Goal: Information Seeking & Learning: Learn about a topic

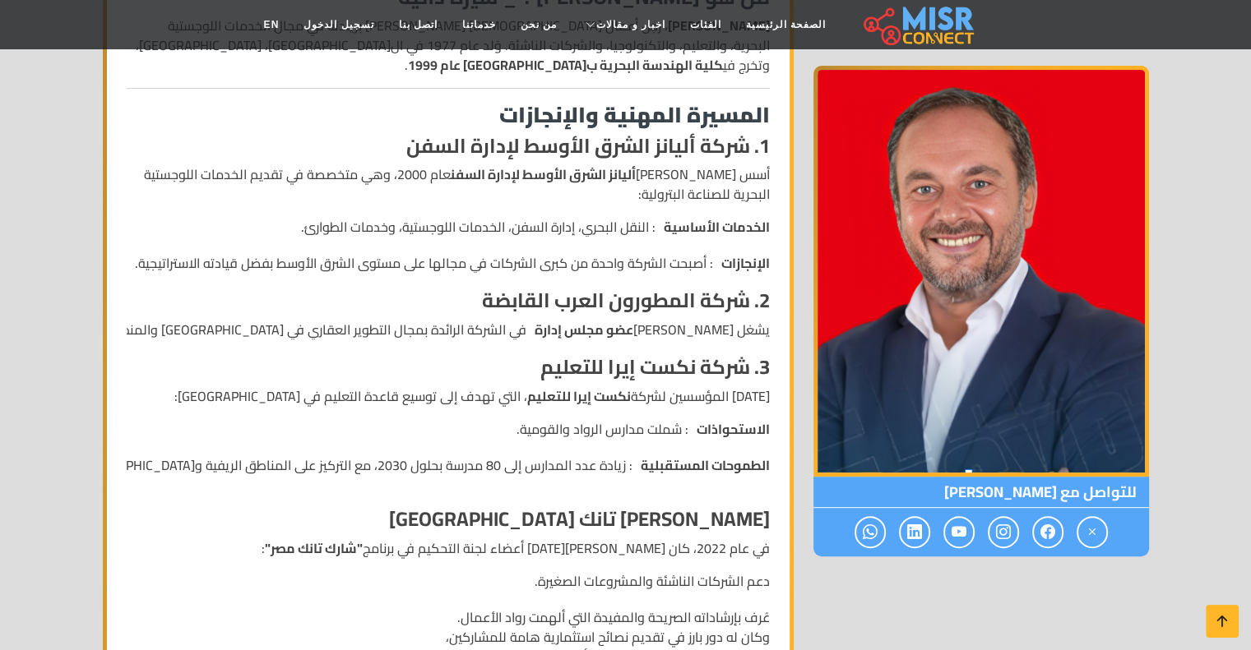
scroll to position [493, 0]
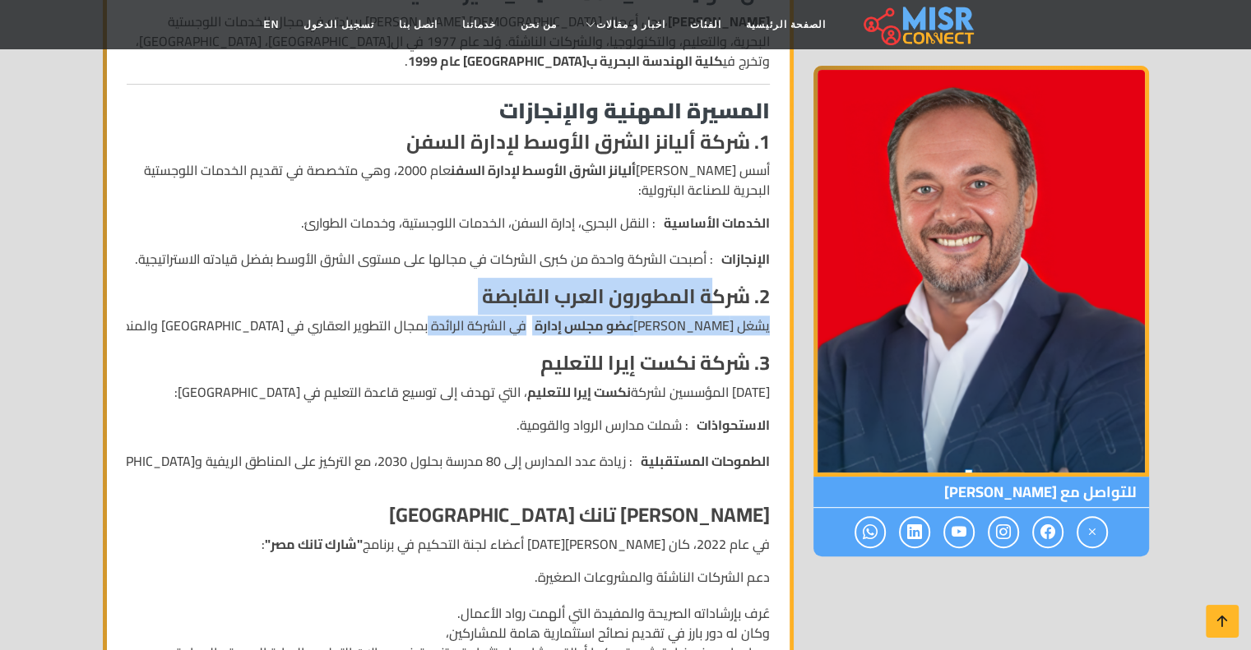
drag, startPoint x: 717, startPoint y: 305, endPoint x: 469, endPoint y: 317, distance: 248.6
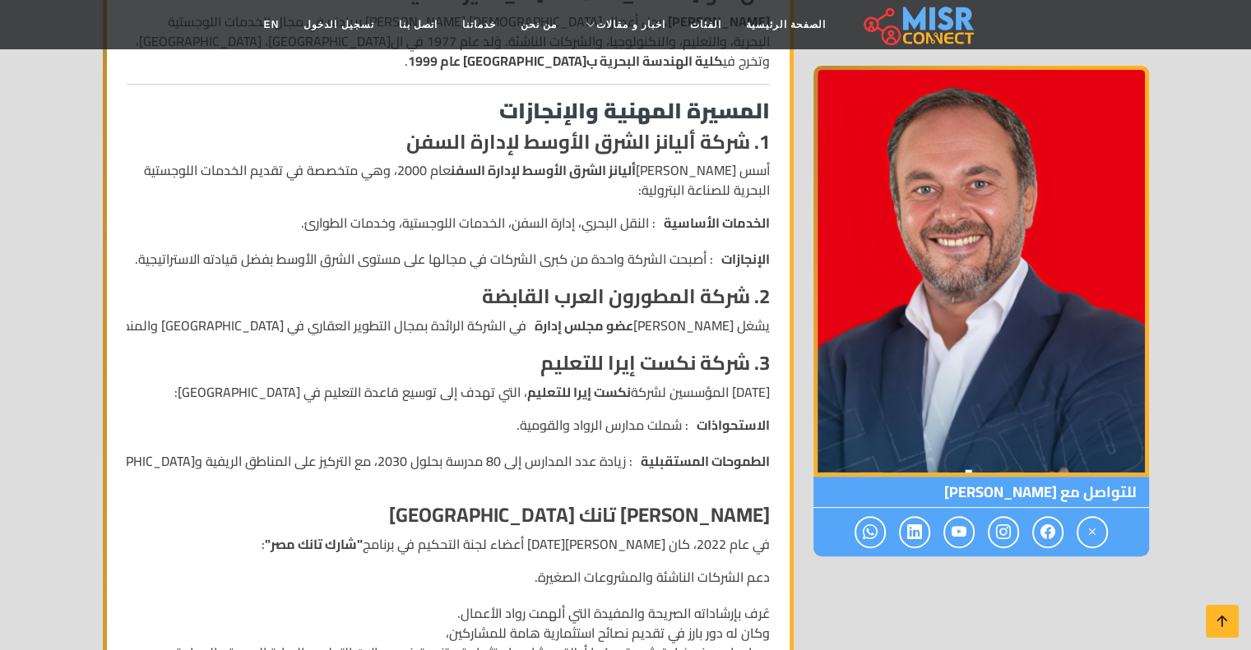
click at [649, 369] on strong "3. شركة نكست إيرا للتعليم" at bounding box center [654, 363] width 229 height 37
click at [648, 368] on strong "3. شركة نكست إيرا للتعليم" at bounding box center [654, 363] width 229 height 37
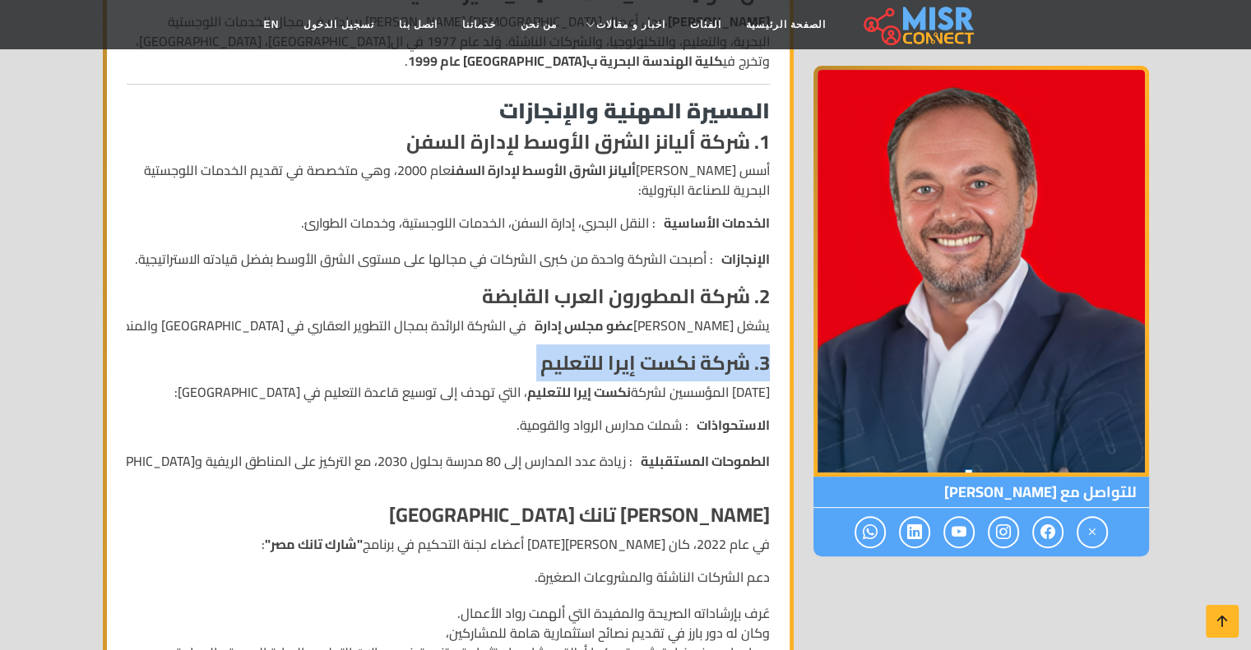
click at [648, 368] on strong "3. شركة نكست إيرا للتعليم" at bounding box center [654, 363] width 229 height 37
click at [656, 369] on strong "3. شركة نكست إيرا للتعليم" at bounding box center [654, 363] width 229 height 37
drag, startPoint x: 656, startPoint y: 369, endPoint x: 549, endPoint y: 369, distance: 106.9
click at [549, 369] on strong "3. شركة نكست إيرا للتعليم" at bounding box center [654, 363] width 229 height 37
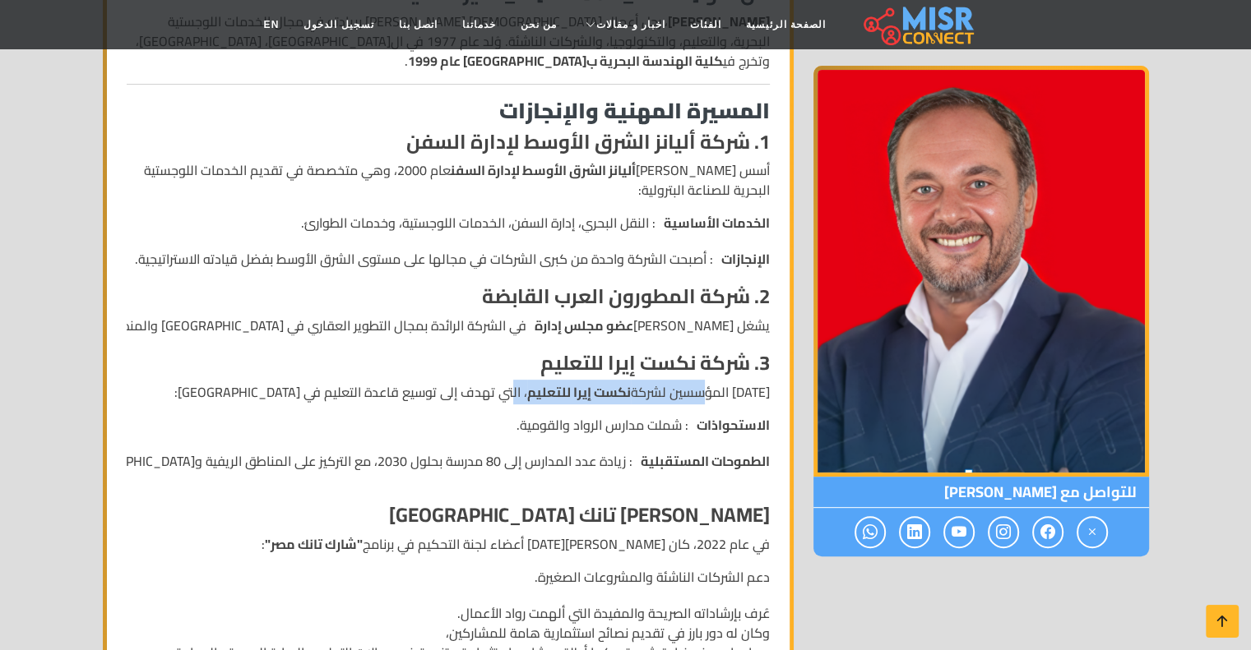
drag, startPoint x: 694, startPoint y: 386, endPoint x: 532, endPoint y: 394, distance: 162.2
click at [532, 394] on p "[DATE] المؤسسين لشركة نكست إيرا للتعليم ، التي تهدف إلى توسيع قاعدة التعليم في …" at bounding box center [448, 392] width 643 height 20
click at [490, 398] on p "[DATE] المؤسسين لشركة نكست إيرا للتعليم ، التي تهدف إلى توسيع قاعدة التعليم في …" at bounding box center [448, 392] width 643 height 20
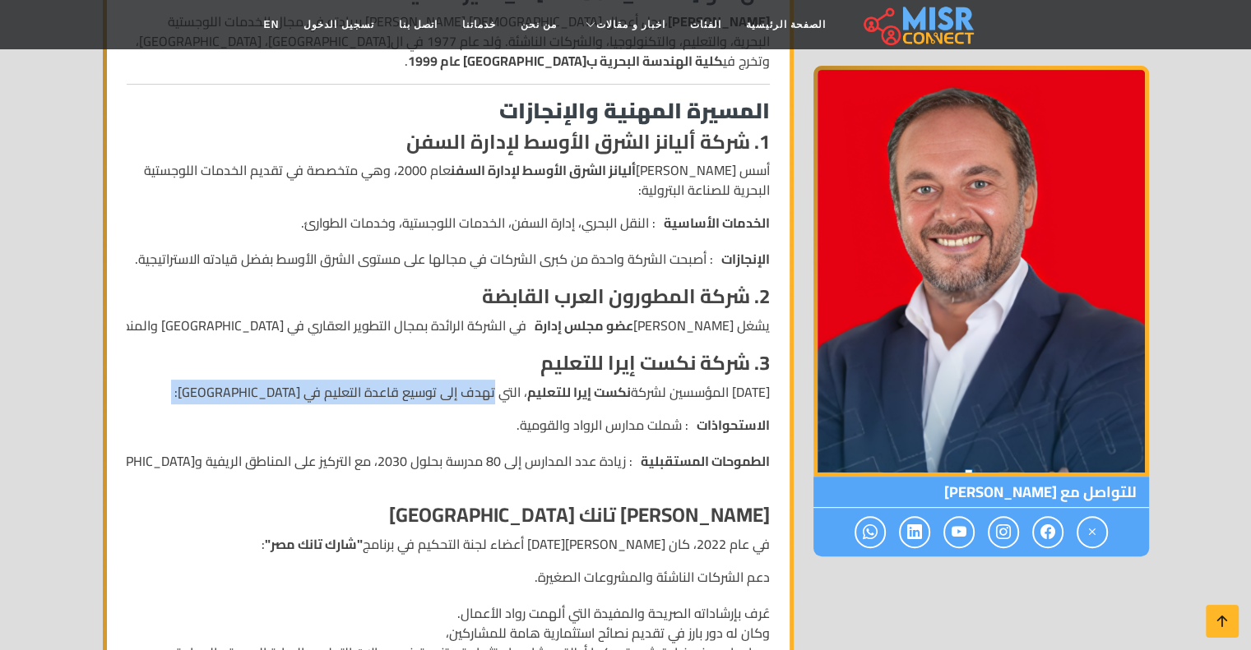
drag, startPoint x: 490, startPoint y: 398, endPoint x: 248, endPoint y: 389, distance: 242.7
click at [248, 389] on p "[DATE] المؤسسين لشركة نكست إيرا للتعليم ، التي تهدف إلى توسيع قاعدة التعليم في …" at bounding box center [448, 392] width 643 height 20
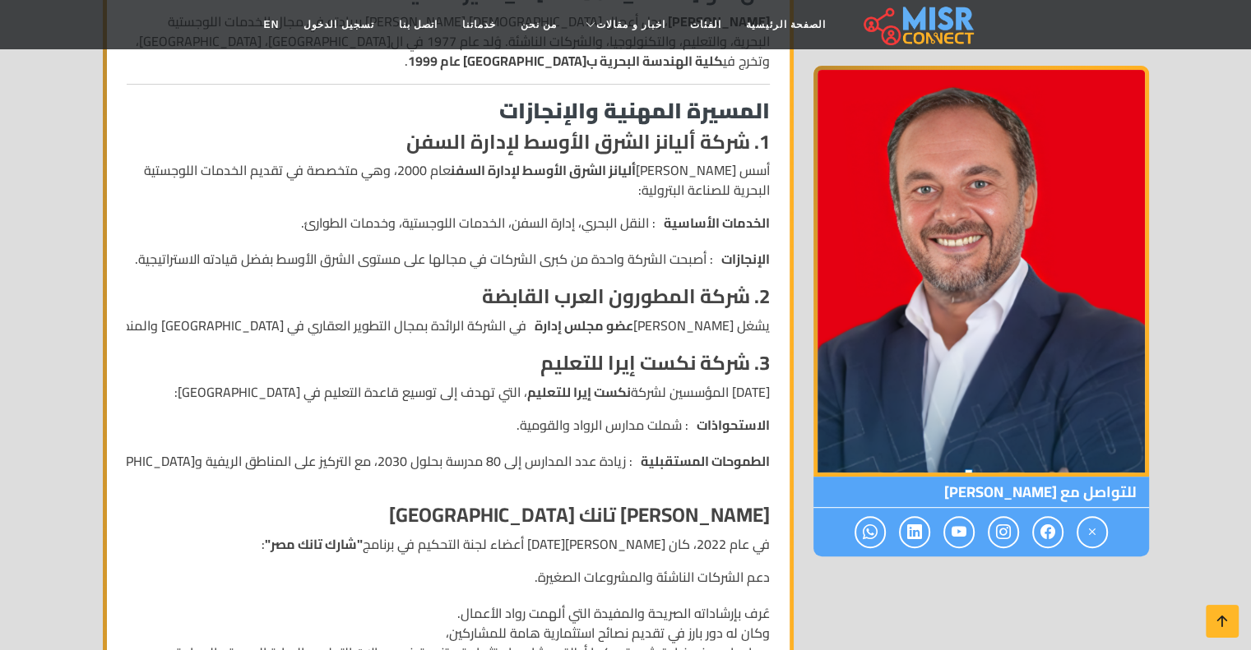
click at [653, 428] on li "الاستحواذات : شملت مدارس الرواد والقومية." at bounding box center [419, 425] width 701 height 20
drag, startPoint x: 653, startPoint y: 428, endPoint x: 527, endPoint y: 428, distance: 125.8
click at [527, 428] on li "الاستحواذات : شملت مدارس الرواد والقومية." at bounding box center [419, 425] width 701 height 20
click at [738, 463] on strong "الطموحات المستقبلية" at bounding box center [705, 461] width 129 height 20
drag, startPoint x: 738, startPoint y: 463, endPoint x: 615, endPoint y: 463, distance: 123.3
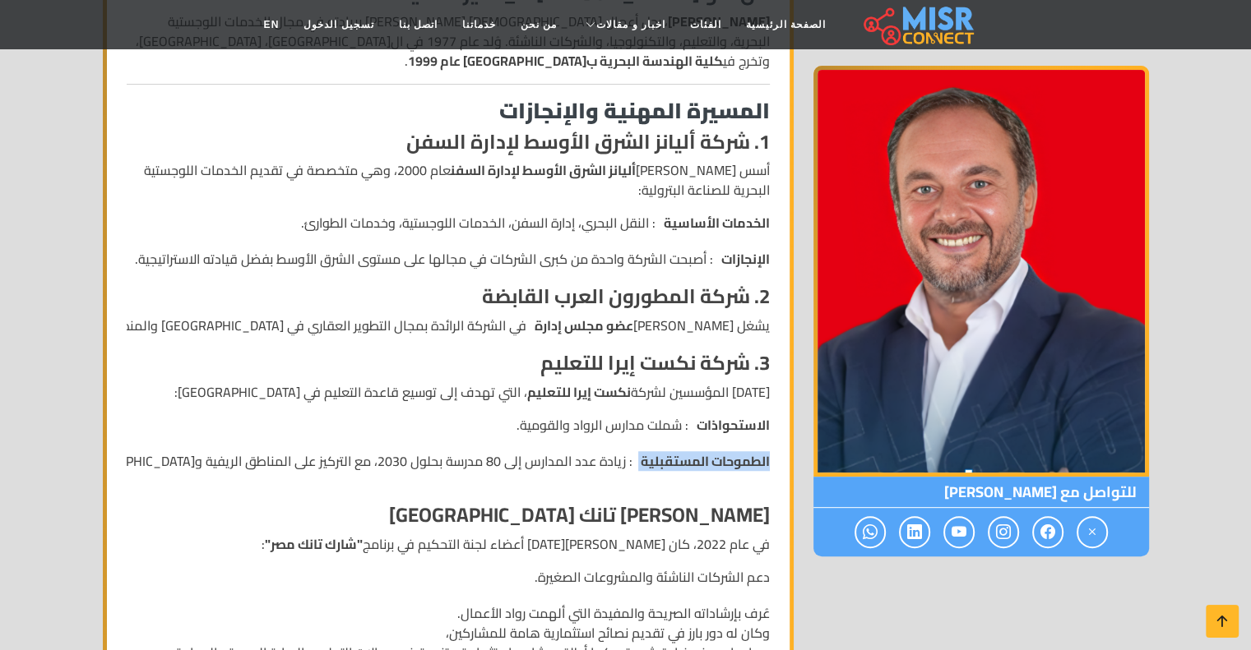
click at [635, 464] on li "الطموحات المستقبلية : زيادة عدد المدارس إلى 80 مدرسة بحلول 2030، مع التركيز على…" at bounding box center [419, 461] width 701 height 20
click at [614, 463] on li "الطموحات المستقبلية : زيادة عدد المدارس إلى 80 مدرسة بحلول 2030، مع التركيز على…" at bounding box center [419, 461] width 701 height 20
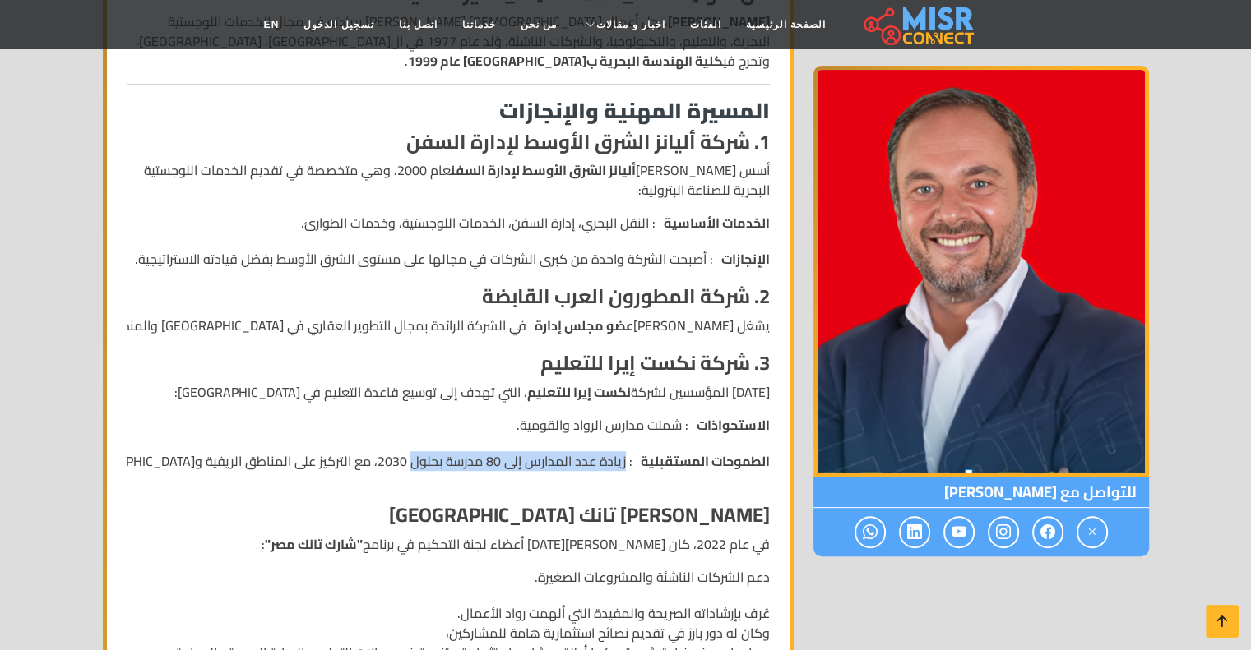
drag, startPoint x: 614, startPoint y: 463, endPoint x: 423, endPoint y: 468, distance: 190.8
click at [423, 468] on li "الطموحات المستقبلية : زيادة عدد المدارس إلى 80 مدرسة بحلول 2030، مع التركيز على…" at bounding box center [419, 461] width 701 height 20
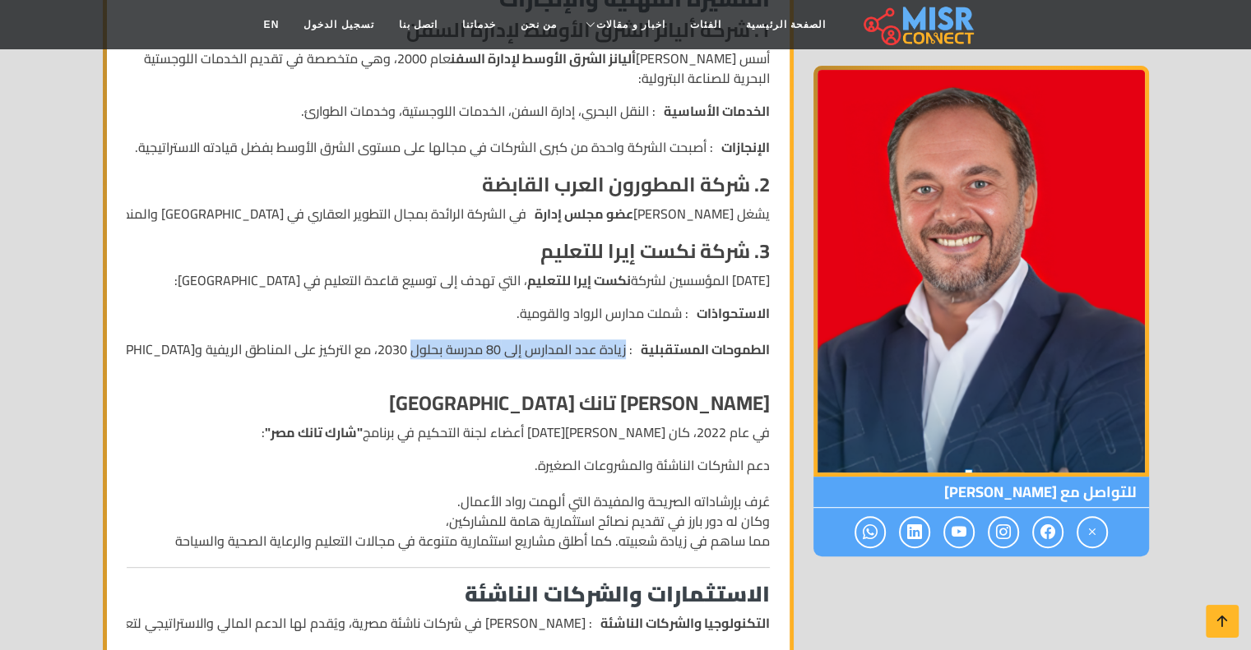
scroll to position [658, 0]
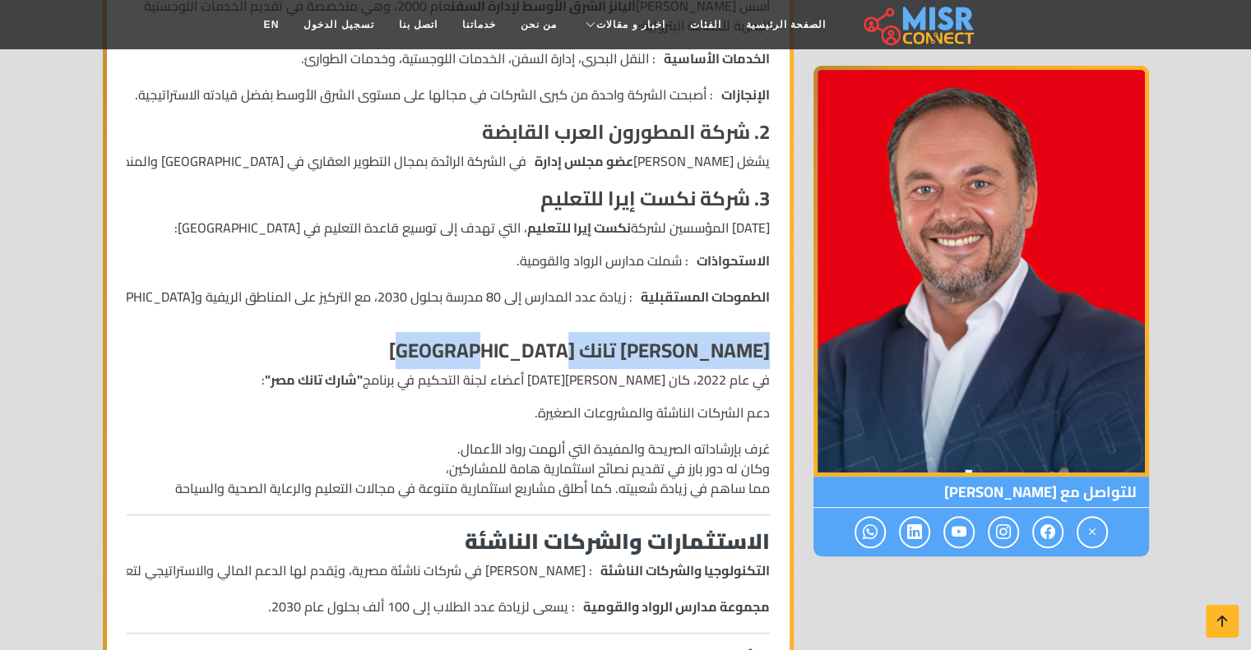
drag, startPoint x: 772, startPoint y: 347, endPoint x: 461, endPoint y: 348, distance: 310.8
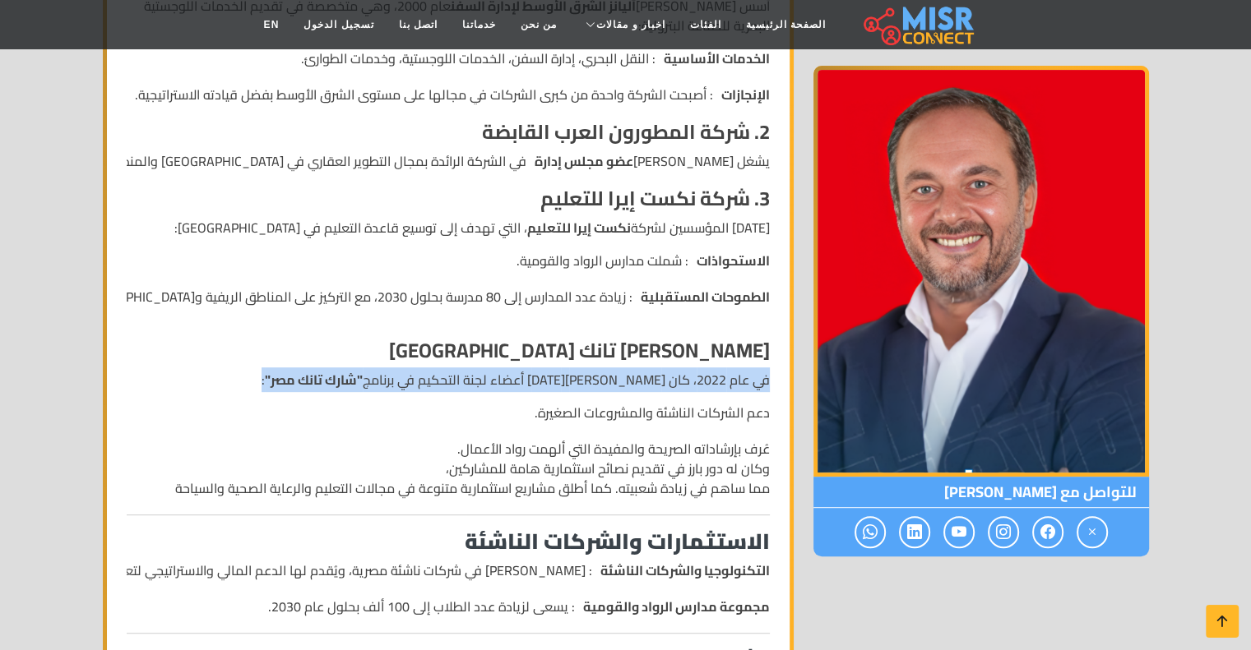
drag, startPoint x: 767, startPoint y: 384, endPoint x: 315, endPoint y: 370, distance: 452.5
click at [315, 370] on p "في عام 2022، كان [PERSON_NAME][DATE] أعضاء لجنة التحكيم في برنامج "شارك تانك مص…" at bounding box center [448, 380] width 643 height 20
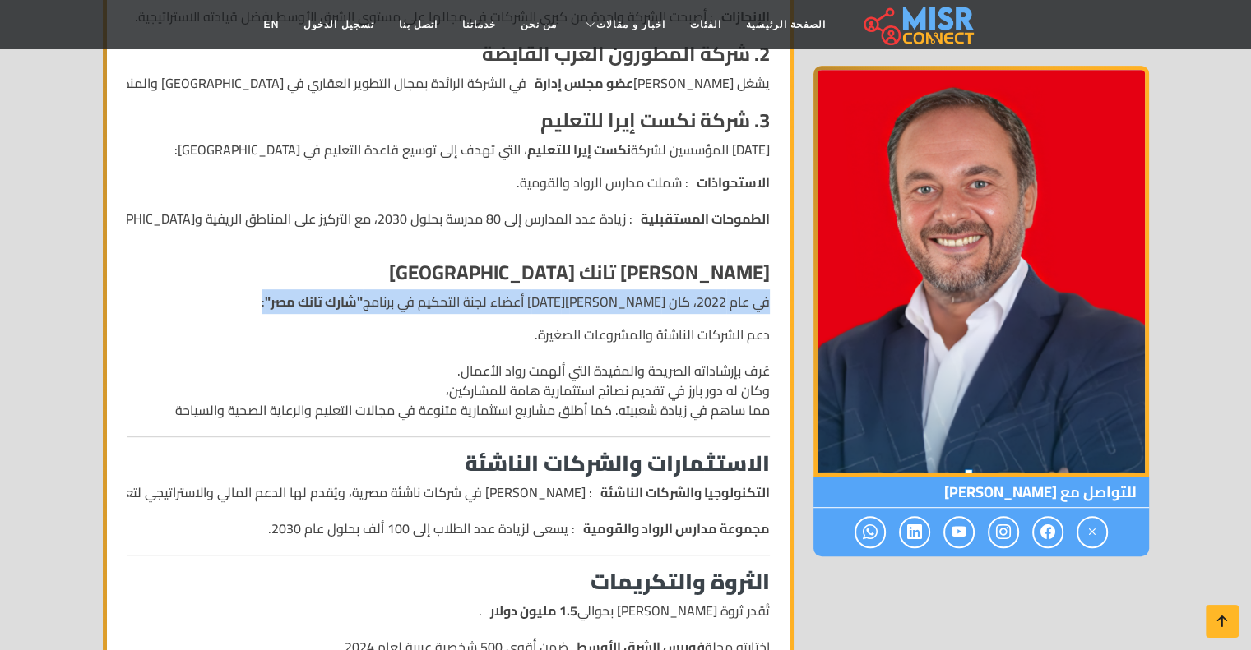
scroll to position [740, 0]
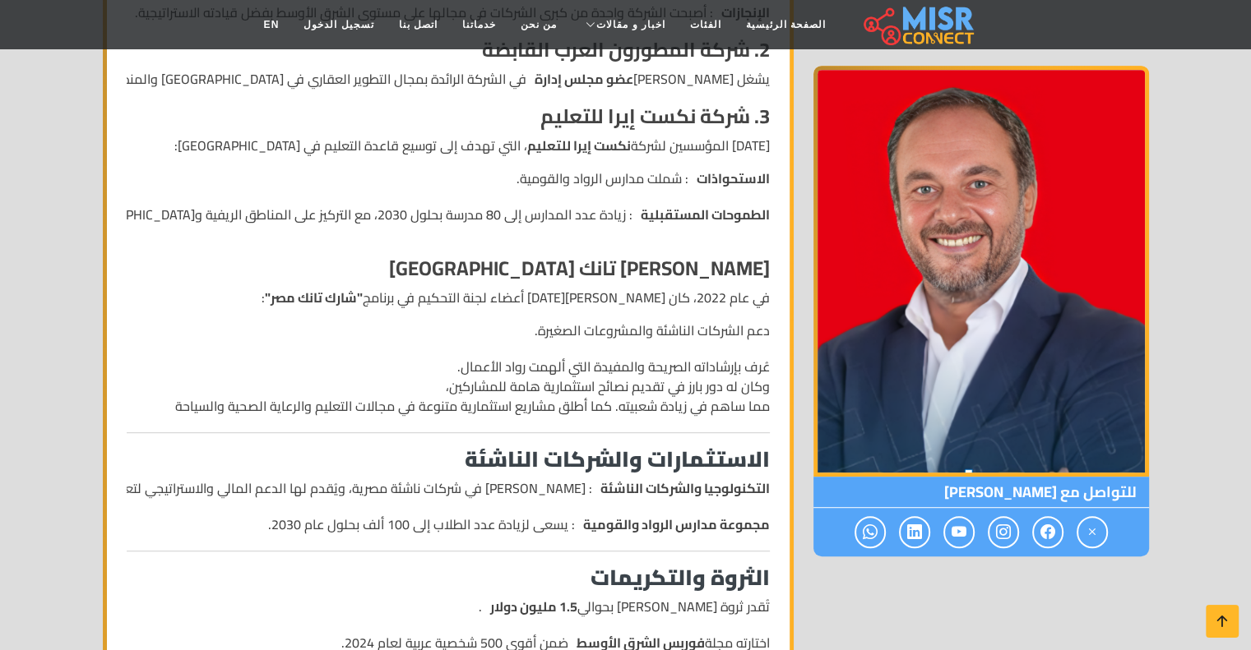
click at [767, 331] on li "دعم الشركات الناشئة والمشروعات الصغيرة." at bounding box center [448, 331] width 643 height 20
click at [756, 371] on li "عُرف بإرشاداته الصريحة والمفيدة التي ألهمت رواد الأعمال. وكان له دور بارز في تق…" at bounding box center [448, 386] width 643 height 59
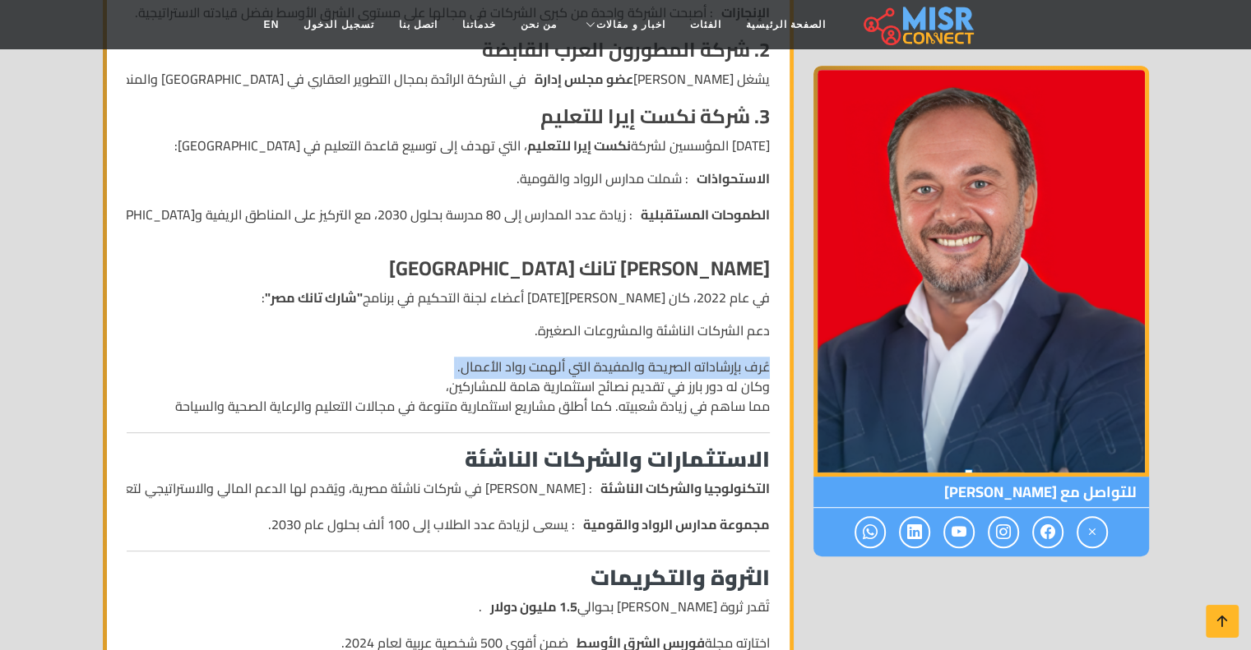
drag, startPoint x: 756, startPoint y: 371, endPoint x: 421, endPoint y: 369, distance: 334.7
click at [421, 369] on li "عُرف بإرشاداته الصريحة والمفيدة التي ألهمت رواد الأعمال. وكان له دور بارز في تق…" at bounding box center [448, 386] width 643 height 59
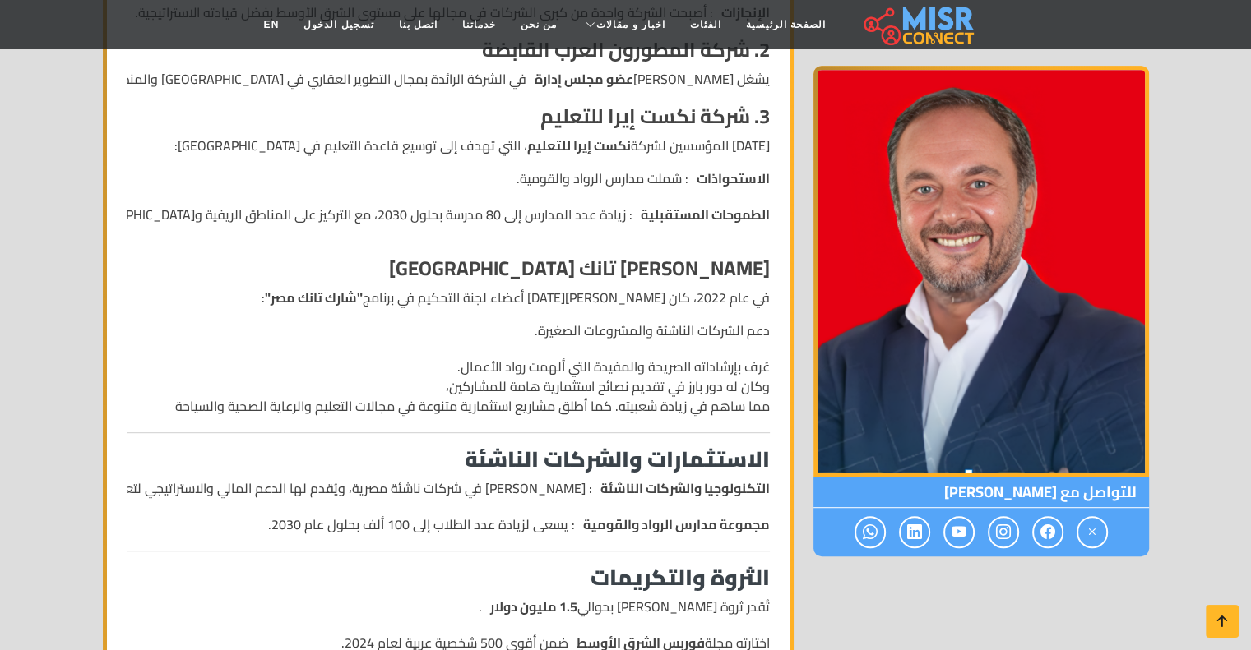
click at [763, 391] on li "عُرف بإرشاداته الصريحة والمفيدة التي ألهمت رواد الأعمال. وكان له دور بارز في تق…" at bounding box center [448, 386] width 643 height 59
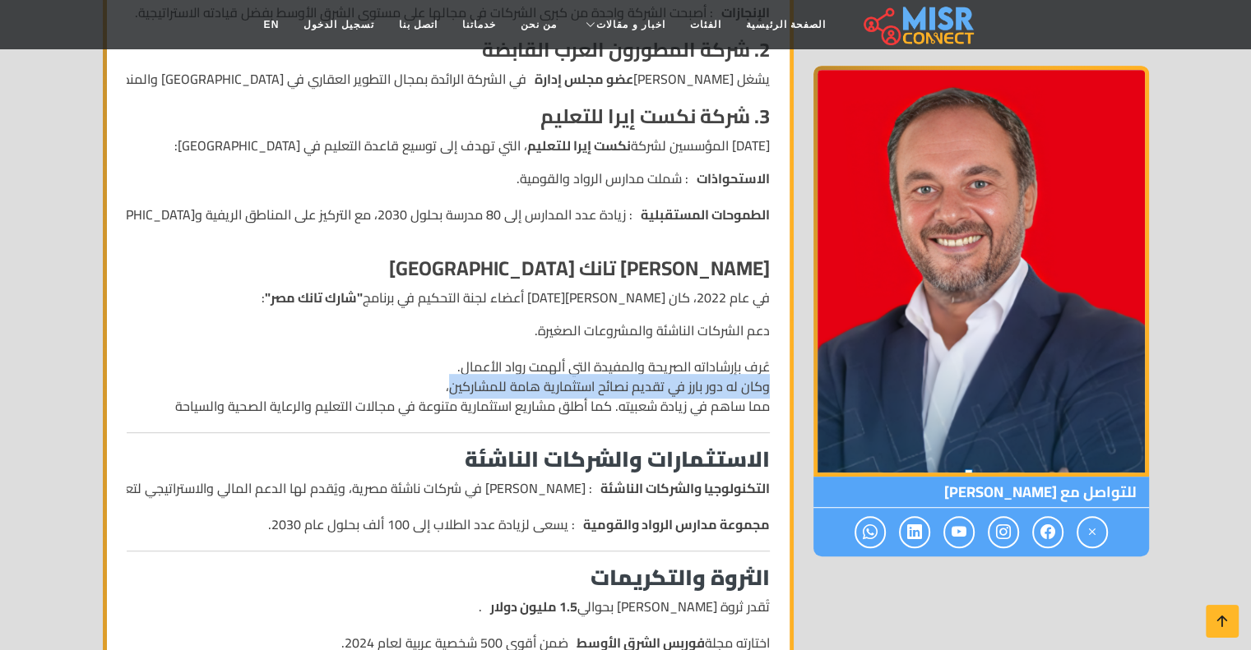
drag, startPoint x: 763, startPoint y: 391, endPoint x: 467, endPoint y: 381, distance: 296.2
click at [467, 381] on li "عُرف بإرشاداته الصريحة والمفيدة التي ألهمت رواد الأعمال. وكان له دور بارز في تق…" at bounding box center [448, 386] width 643 height 59
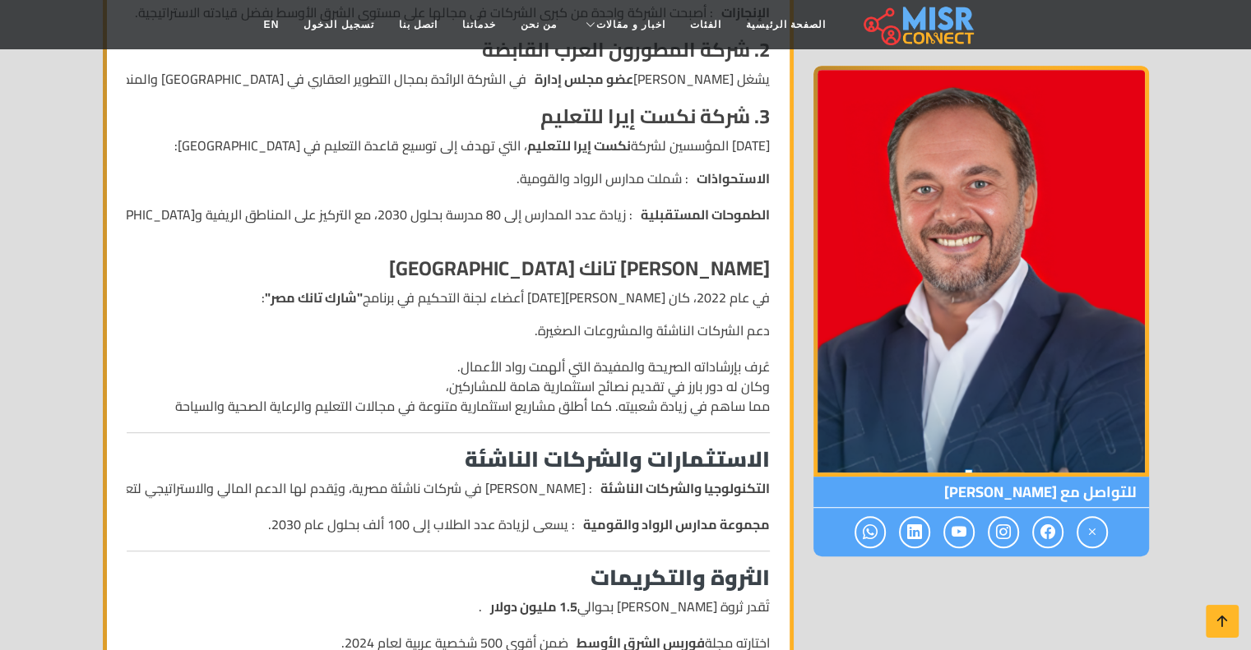
click at [767, 410] on li "عُرف بإرشاداته الصريحة والمفيدة التي ألهمت رواد الأعمال. وكان له دور بارز في تق…" at bounding box center [448, 386] width 643 height 59
drag, startPoint x: 767, startPoint y: 410, endPoint x: 431, endPoint y: 409, distance: 336.3
click at [431, 409] on li "عُرف بإرشاداته الصريحة والمفيدة التي ألهمت رواد الأعمال. وكان له دور بارز في تق…" at bounding box center [448, 386] width 643 height 59
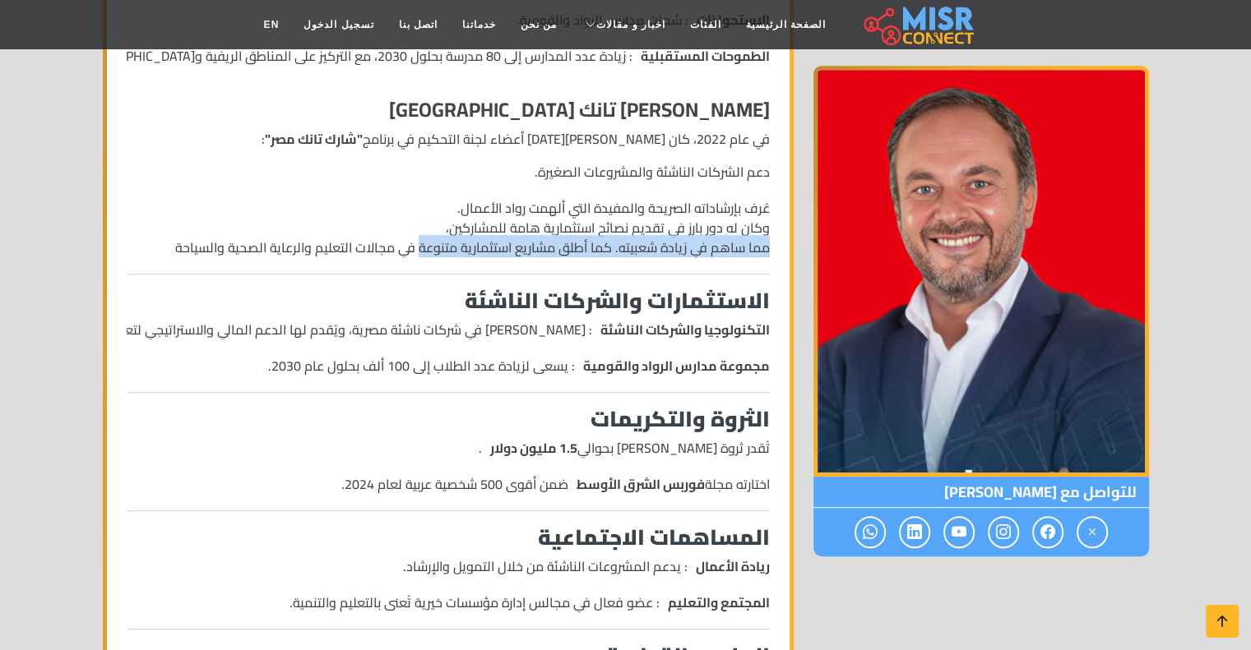
scroll to position [905, 0]
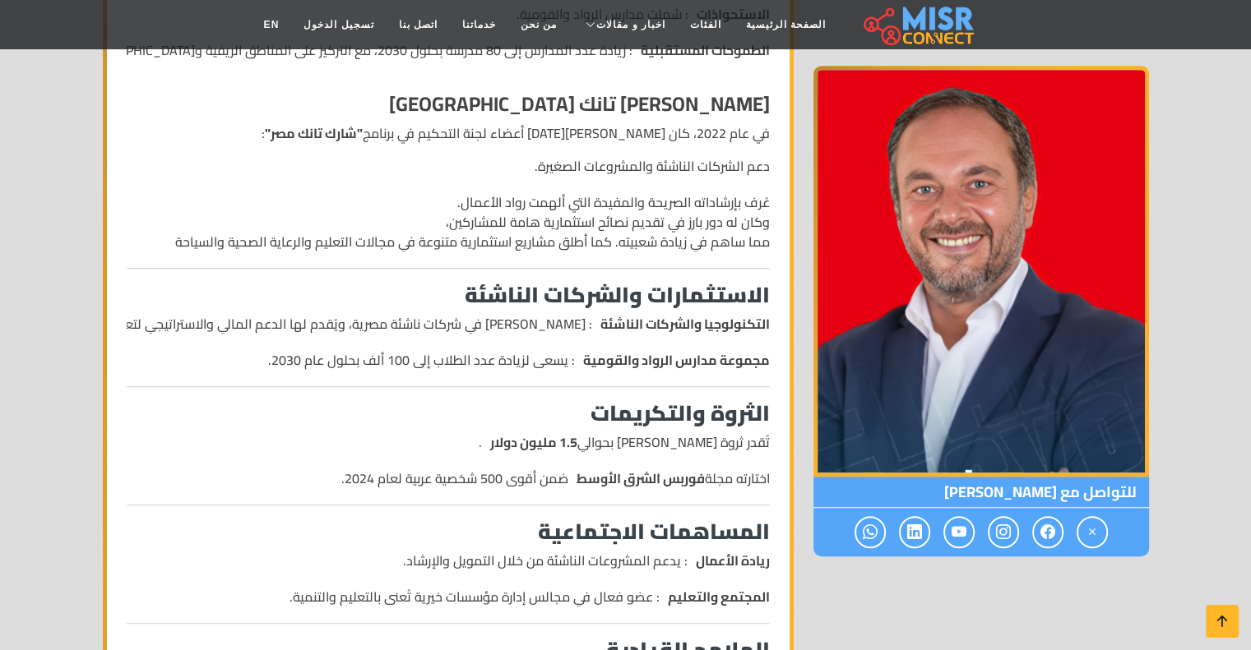
click at [752, 325] on strong "التكنولوجيا والشركات الناشئة" at bounding box center [684, 324] width 169 height 20
drag, startPoint x: 752, startPoint y: 325, endPoint x: 577, endPoint y: 325, distance: 175.1
click at [577, 325] on li "التكنولوجيا والشركات الناشئة : [PERSON_NAME] في شركات ناشئة مصرية، ويُقدم لها ا…" at bounding box center [448, 324] width 643 height 20
click at [484, 323] on li "التكنولوجيا والشركات الناشئة : [PERSON_NAME] في شركات ناشئة مصرية، ويُقدم لها ا…" at bounding box center [448, 324] width 643 height 20
drag, startPoint x: 484, startPoint y: 323, endPoint x: 238, endPoint y: 320, distance: 245.9
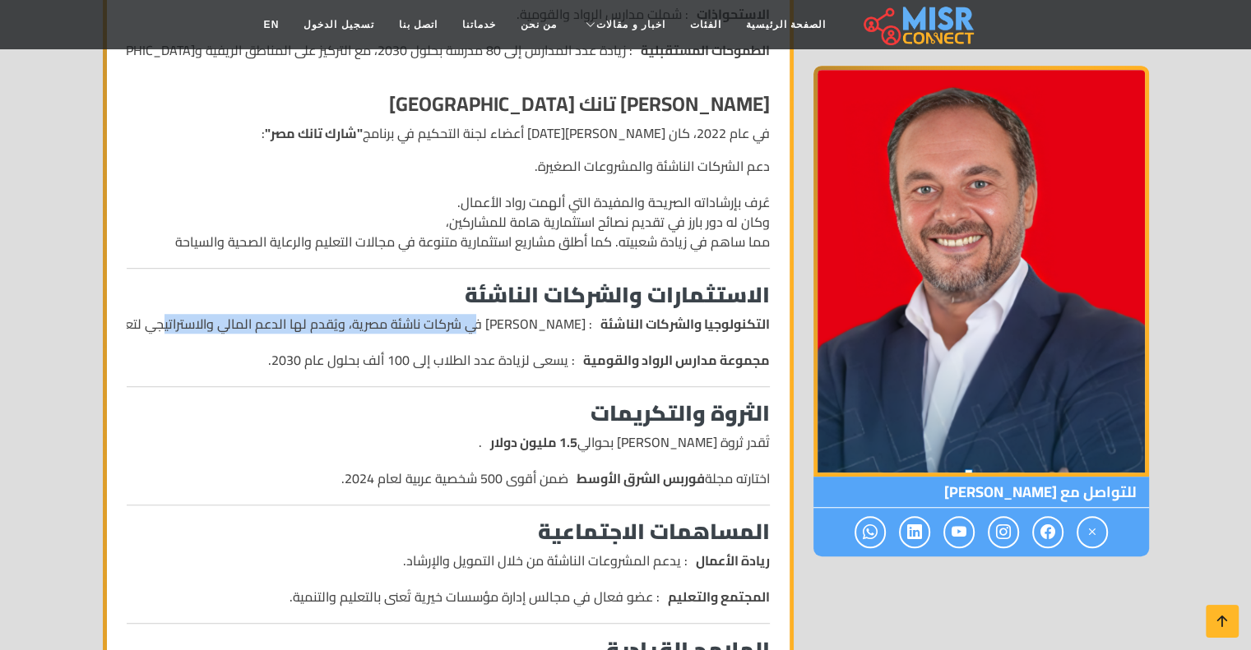
click at [238, 320] on li "التكنولوجيا والشركات الناشئة : [PERSON_NAME] في شركات ناشئة مصرية، ويُقدم لها ا…" at bounding box center [448, 324] width 643 height 20
click at [218, 318] on li "التكنولوجيا والشركات الناشئة : [PERSON_NAME] في شركات ناشئة مصرية، ويُقدم لها ا…" at bounding box center [448, 324] width 643 height 20
drag, startPoint x: 657, startPoint y: 361, endPoint x: 595, endPoint y: 363, distance: 61.7
click at [595, 363] on strong "مجموعة مدارس الرواد والقومية" at bounding box center [676, 360] width 187 height 20
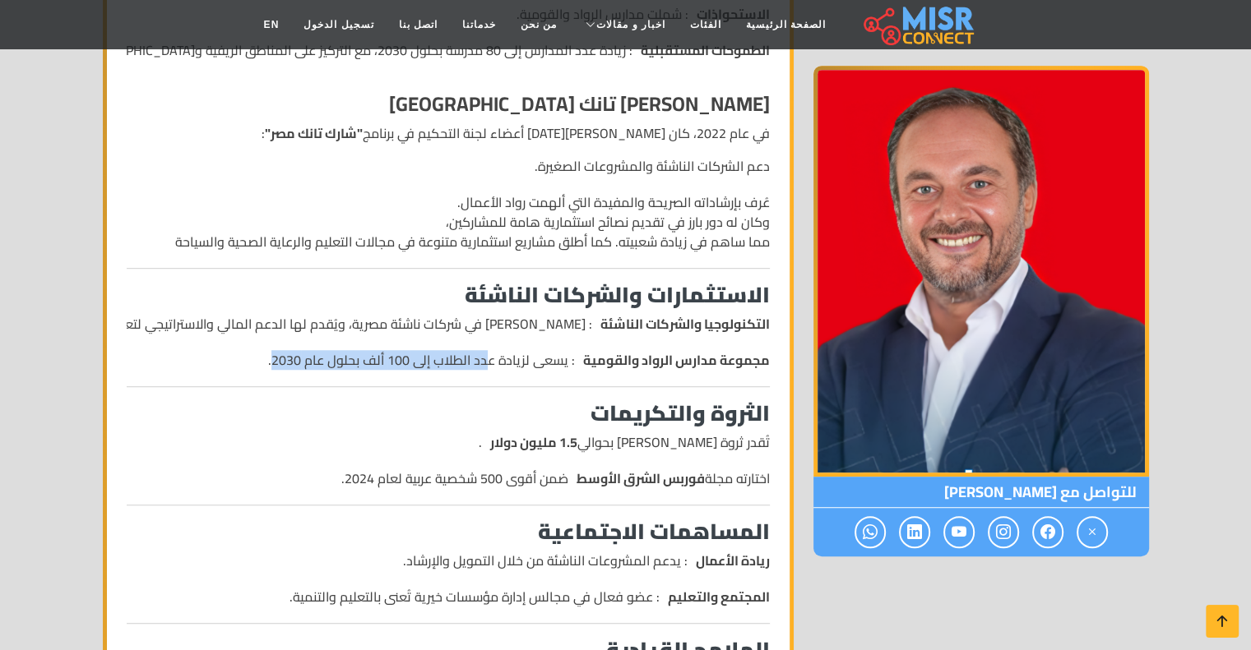
drag, startPoint x: 455, startPoint y: 363, endPoint x: 280, endPoint y: 355, distance: 175.3
click at [280, 355] on li "مجموعة مدارس الرواد والقومية : يسعى لزيادة عدد الطلاب إلى 100 ألف بحلول عام 203…" at bounding box center [448, 360] width 643 height 20
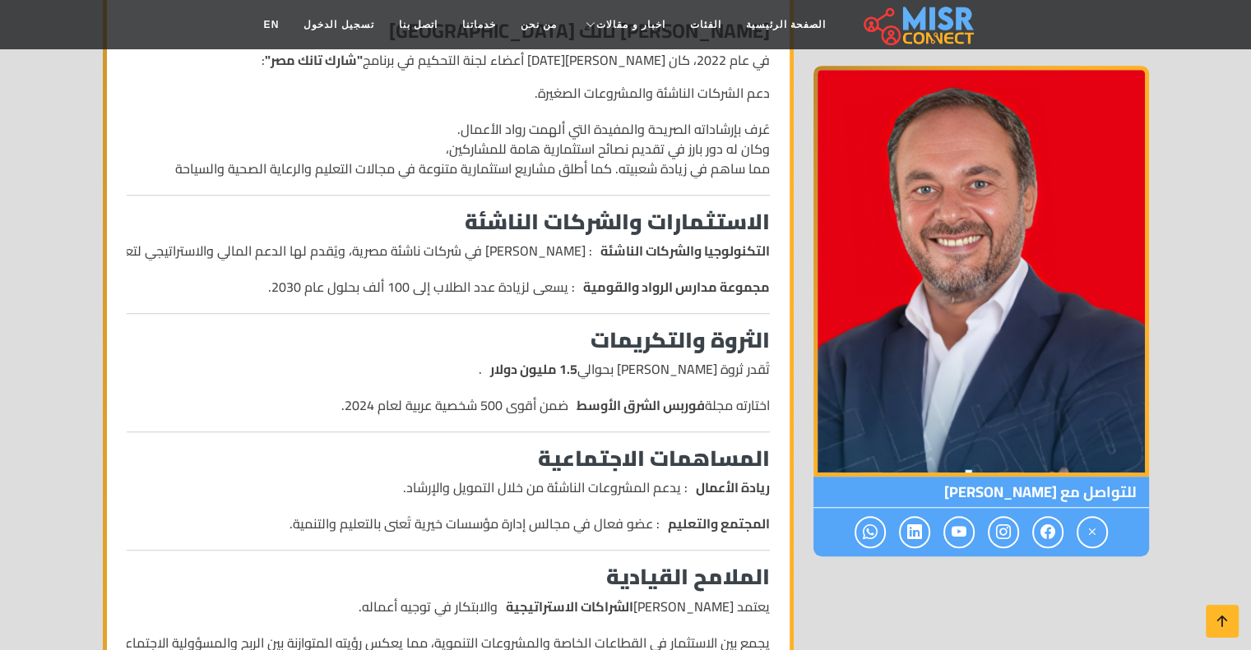
scroll to position [987, 0]
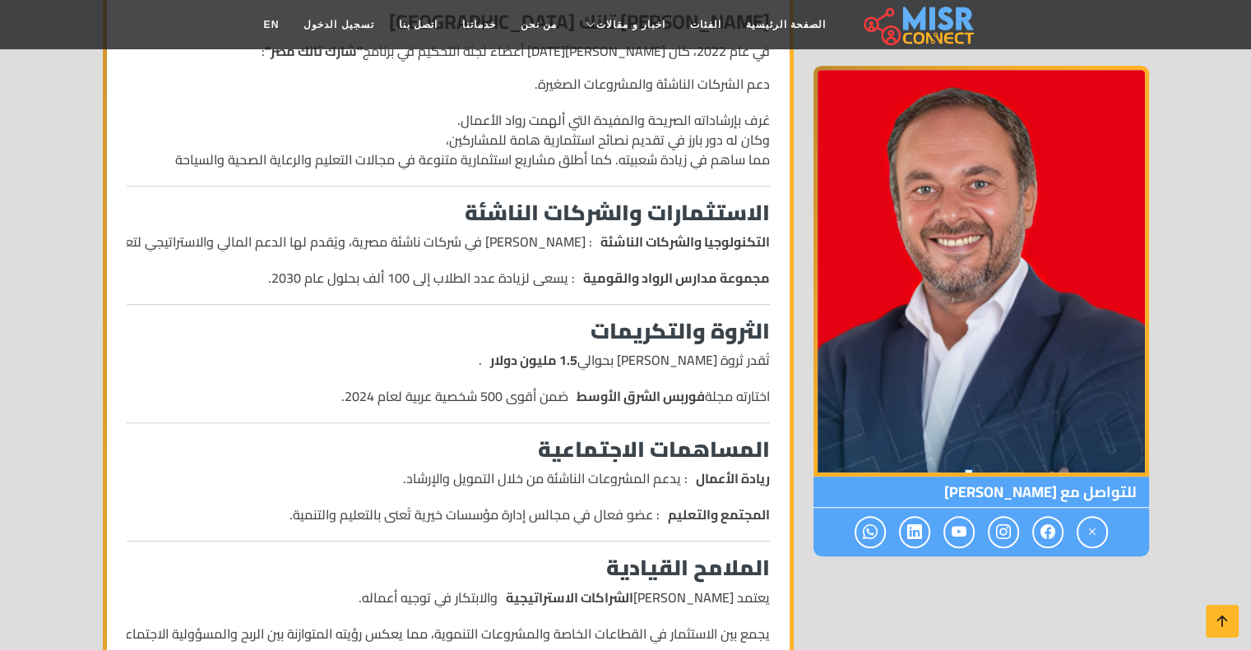
drag, startPoint x: 747, startPoint y: 361, endPoint x: 490, endPoint y: 357, distance: 256.6
click at [490, 357] on li "تُقدر ثروة [PERSON_NAME] بحوالي 1.5 مليون دولار ." at bounding box center [448, 360] width 643 height 20
click at [548, 358] on strong "1.5 مليون دولار" at bounding box center [533, 360] width 87 height 20
drag, startPoint x: 548, startPoint y: 358, endPoint x: 706, endPoint y: 358, distance: 157.9
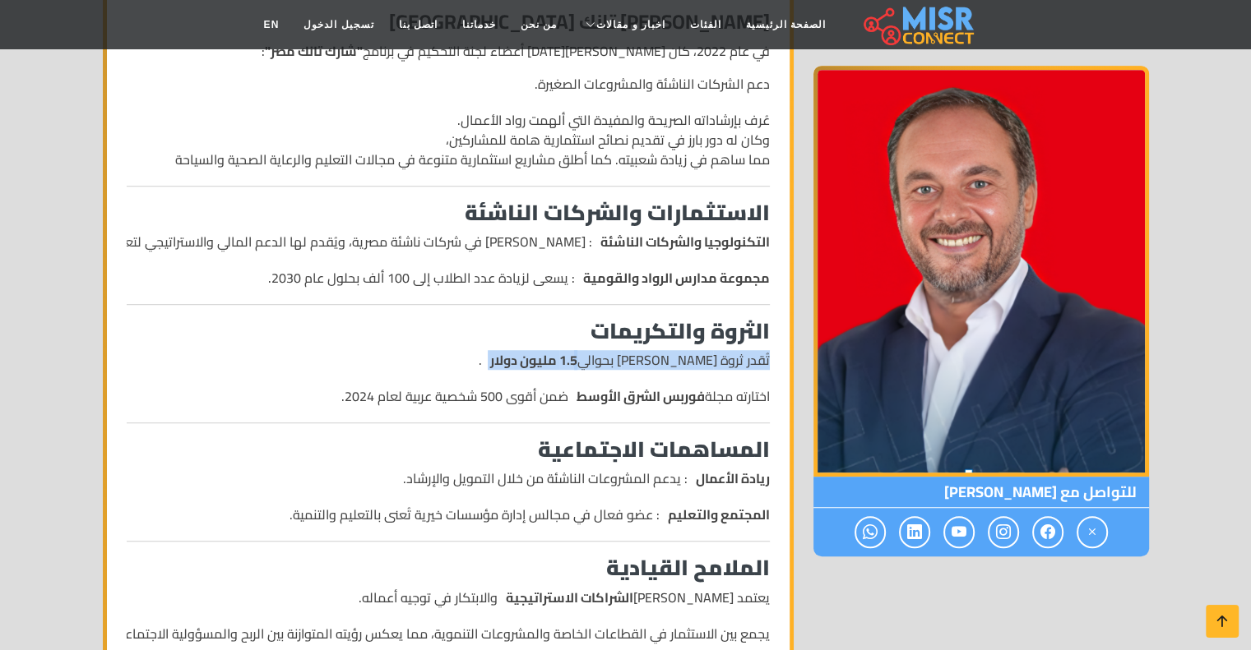
click at [706, 358] on li "تُقدر ثروة [PERSON_NAME] بحوالي 1.5 مليون دولار ." at bounding box center [448, 360] width 643 height 20
click at [577, 368] on strong "1.5 مليون دولار" at bounding box center [533, 360] width 87 height 20
drag, startPoint x: 572, startPoint y: 361, endPoint x: 507, endPoint y: 360, distance: 65.0
click at [507, 360] on strong "1.5 مليون دولار" at bounding box center [533, 360] width 87 height 20
click at [552, 400] on li "اختارته مجلة فوربس الشرق الأوسط ضمن أقوى 500 شخصية عربية لعام 2024." at bounding box center [448, 396] width 643 height 20
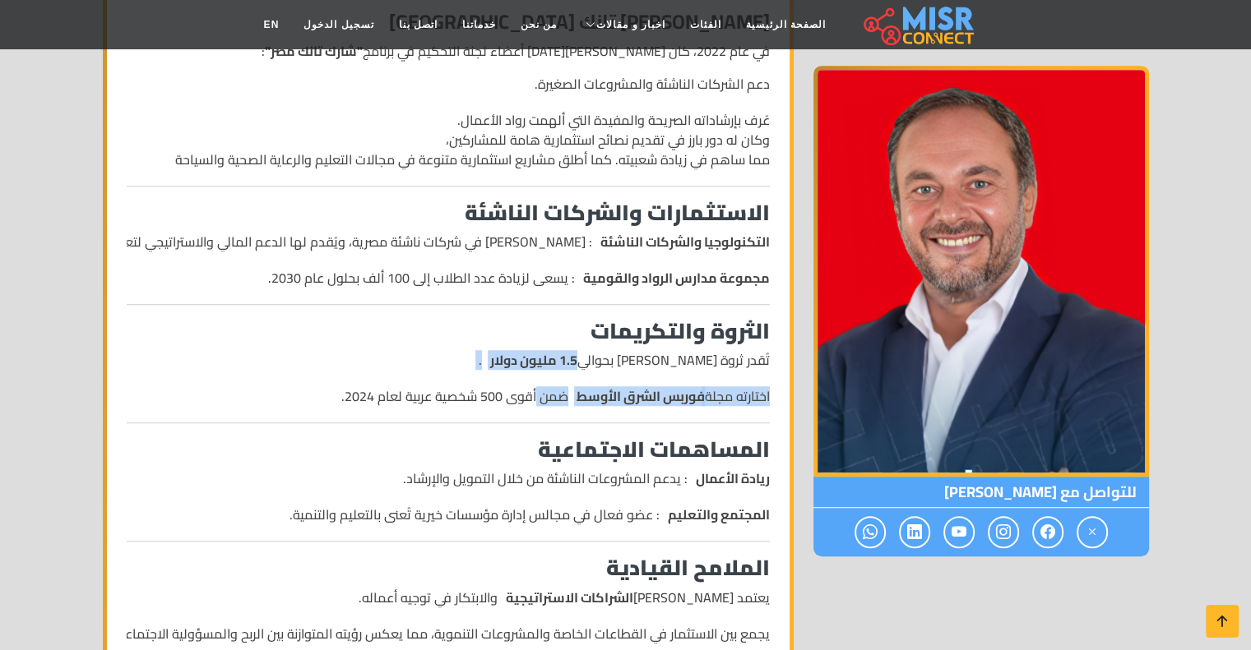
drag, startPoint x: 552, startPoint y: 400, endPoint x: 581, endPoint y: 362, distance: 48.7
click at [581, 362] on ul "تُقدر ثروة [PERSON_NAME] بحوالي 1.5 مليون دولار . اختارته مجلة فوربس الشرق الأو…" at bounding box center [448, 378] width 643 height 56
click at [548, 363] on strong "1.5 مليون دولار" at bounding box center [533, 360] width 87 height 20
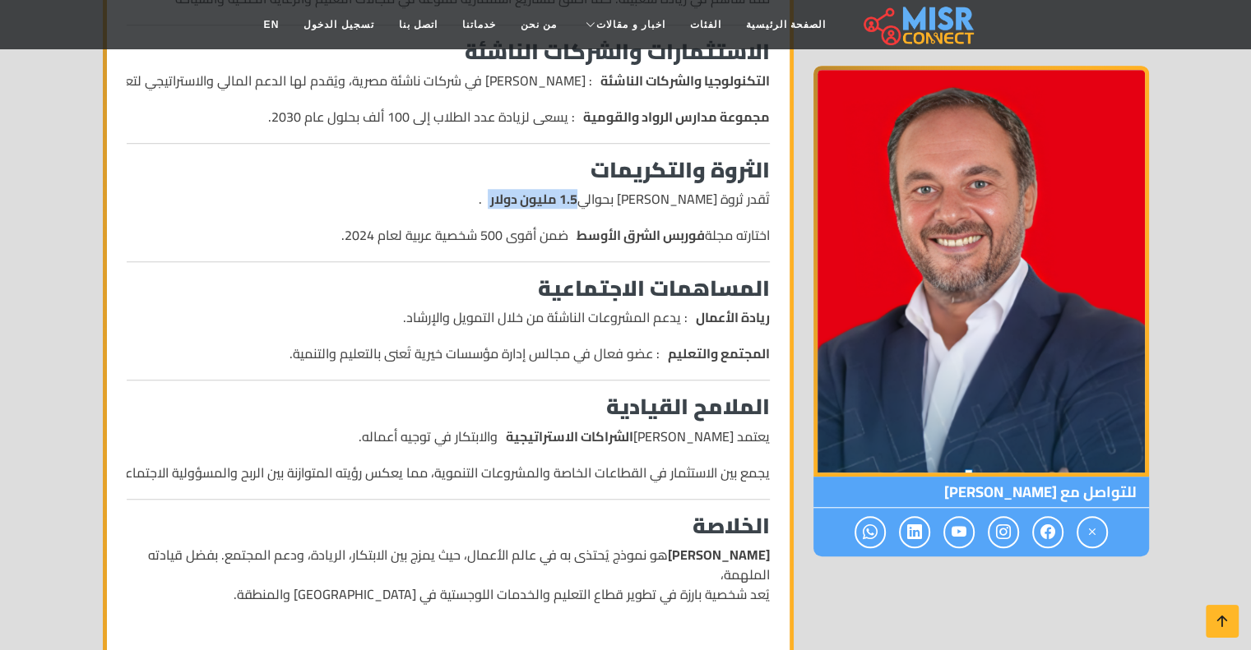
scroll to position [1151, 0]
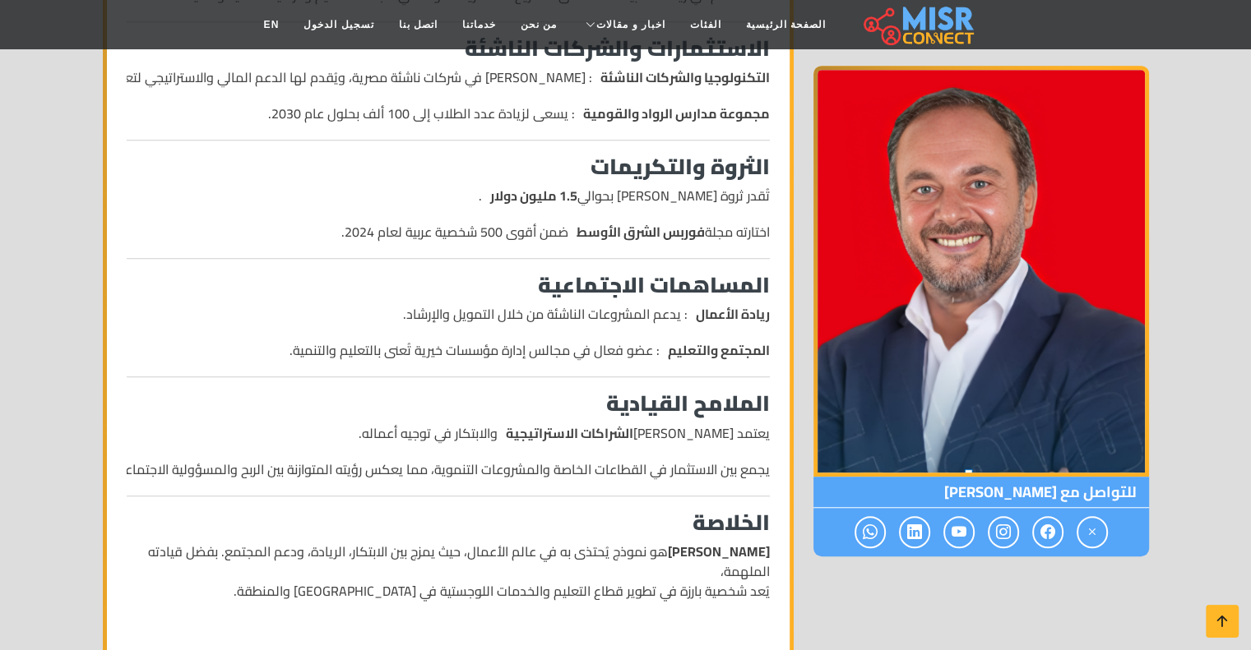
click at [760, 320] on strong "ريادة الأعمال" at bounding box center [733, 314] width 74 height 20
drag, startPoint x: 760, startPoint y: 320, endPoint x: 433, endPoint y: 310, distance: 327.4
click at [433, 310] on li "ريادة الأعمال : يدعم المشروعات الناشئة من خلال التمويل والإرشاد." at bounding box center [448, 314] width 643 height 20
click at [735, 354] on strong "المجتمع والتعليم" at bounding box center [719, 350] width 102 height 20
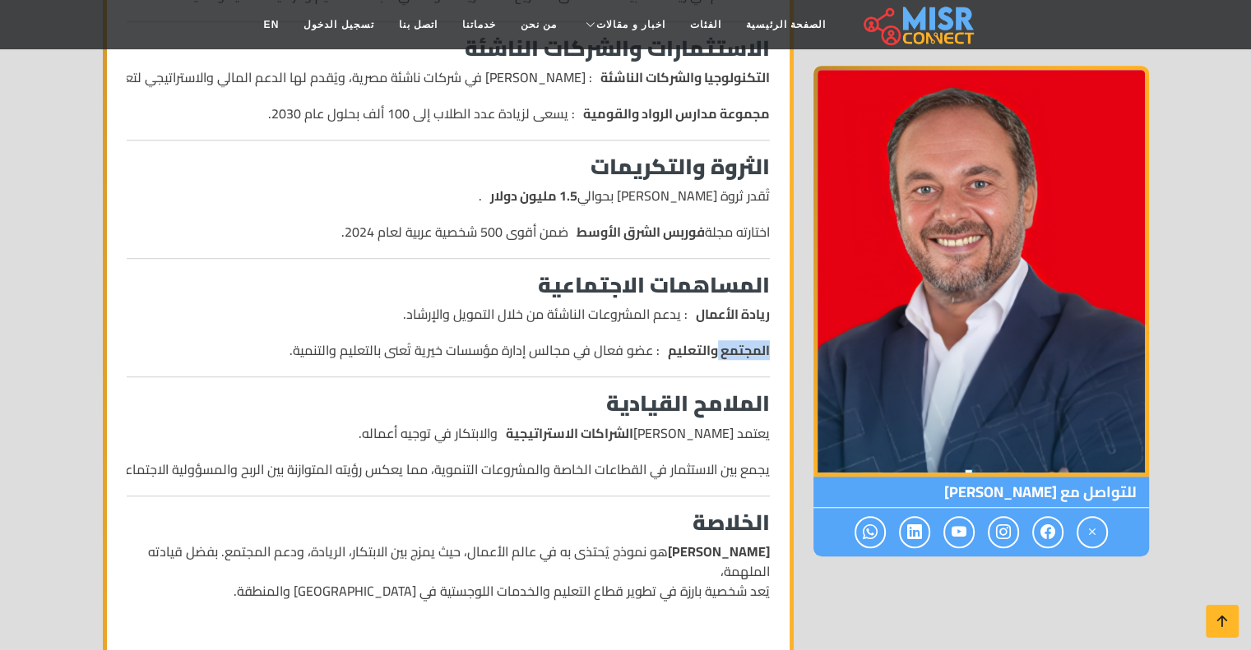
click at [735, 354] on strong "المجتمع والتعليم" at bounding box center [719, 350] width 102 height 20
click at [743, 420] on strong "الملامح القيادية" at bounding box center [688, 403] width 164 height 40
drag, startPoint x: 743, startPoint y: 420, endPoint x: 612, endPoint y: 405, distance: 131.6
click at [612, 405] on strong "الملامح القيادية" at bounding box center [688, 403] width 164 height 40
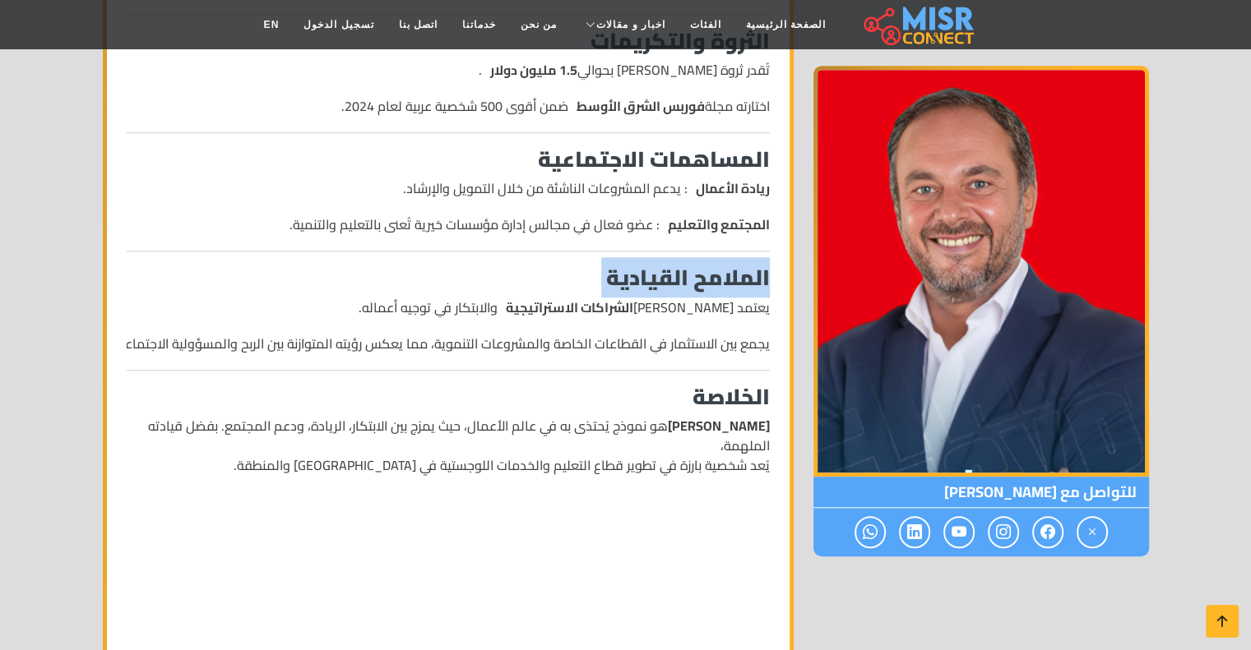
scroll to position [1316, 0]
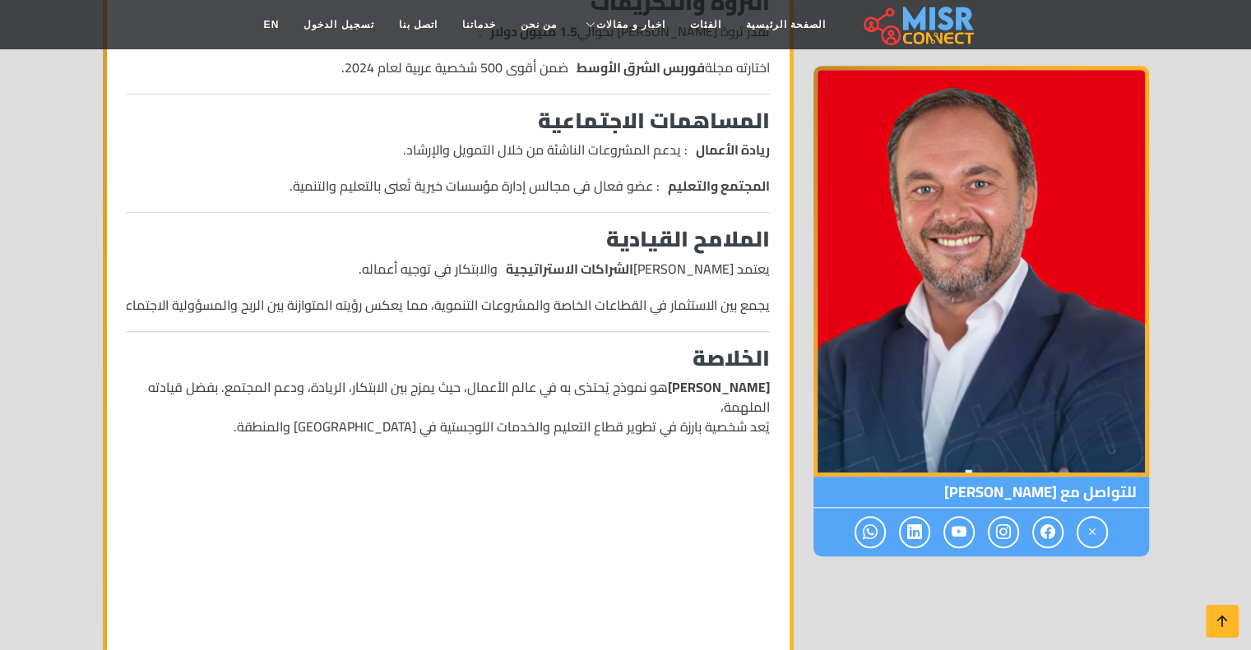
click at [618, 382] on p "[PERSON_NAME] هو نموذج يُحتذى به في عالم الأعمال، حيث يمزج بين الابتكار، الرياد…" at bounding box center [448, 406] width 643 height 59
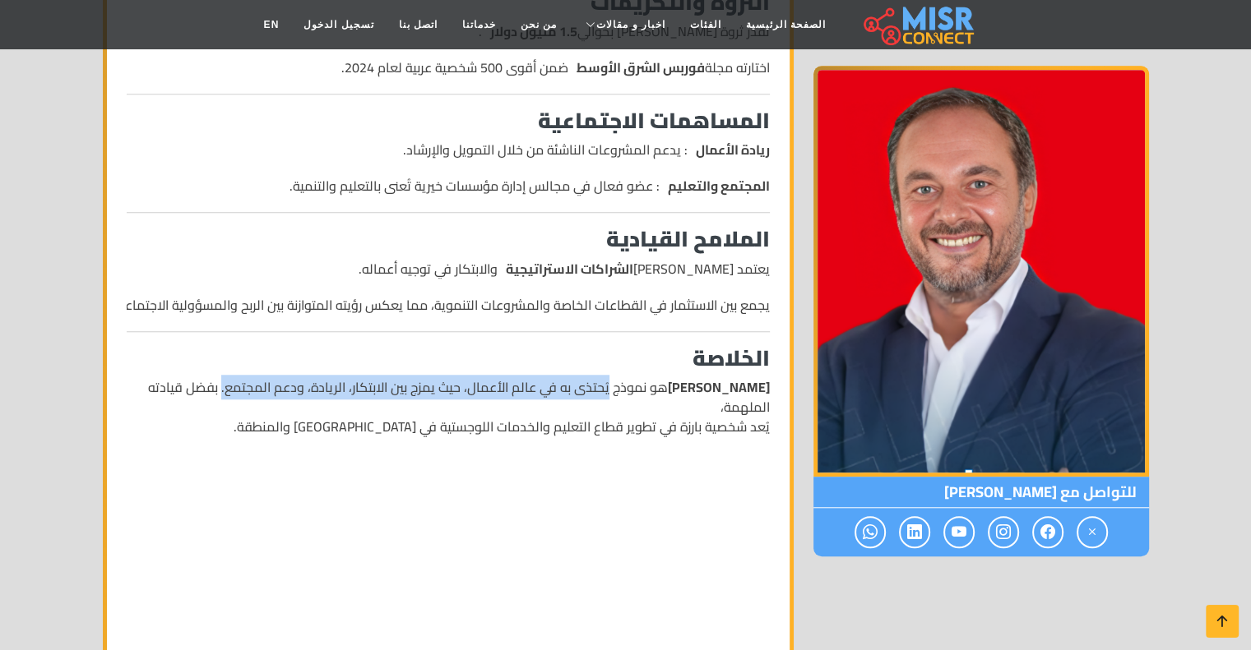
drag, startPoint x: 618, startPoint y: 382, endPoint x: 280, endPoint y: 371, distance: 338.1
click at [280, 371] on div "من هو [PERSON_NAME] ؟ _ سيرة ذاتية [PERSON_NAME] ، رجل أعمال [DEMOGRAPHIC_DATA]…" at bounding box center [448, 84] width 663 height 1880
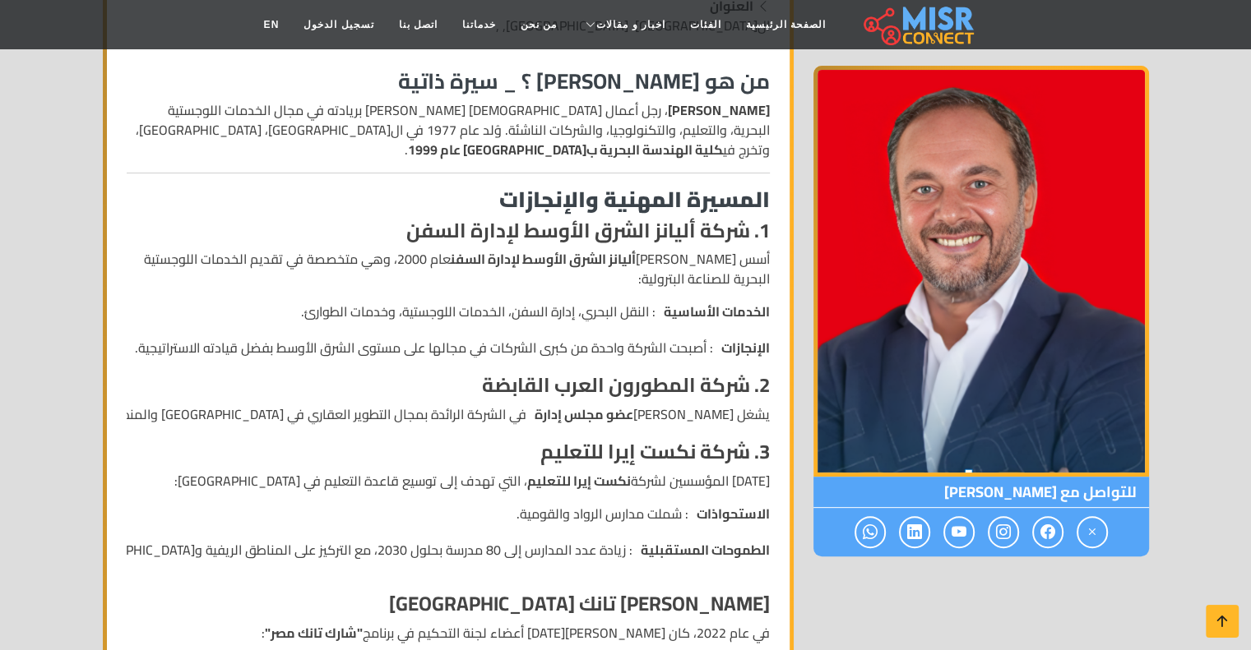
scroll to position [0, 0]
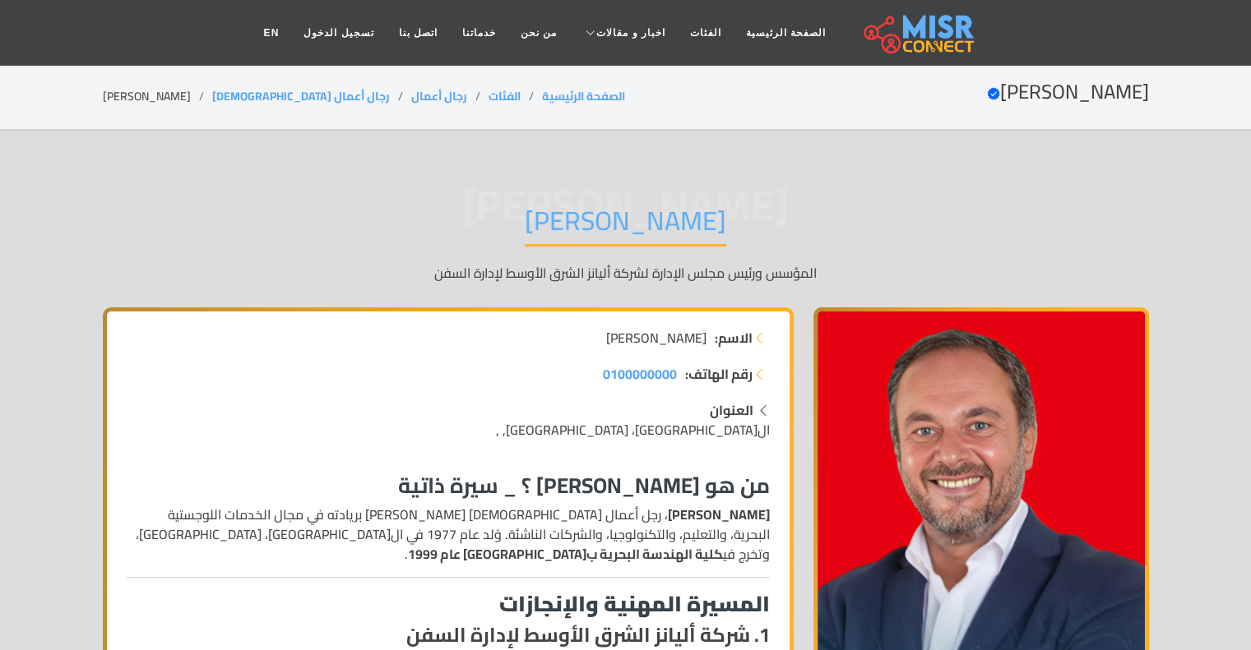
click at [582, 273] on p "المؤسس ورئيس مجلس الإدارة لشركة أليانز الشرق الأوسط لإدارة السفن" at bounding box center [626, 273] width 1046 height 20
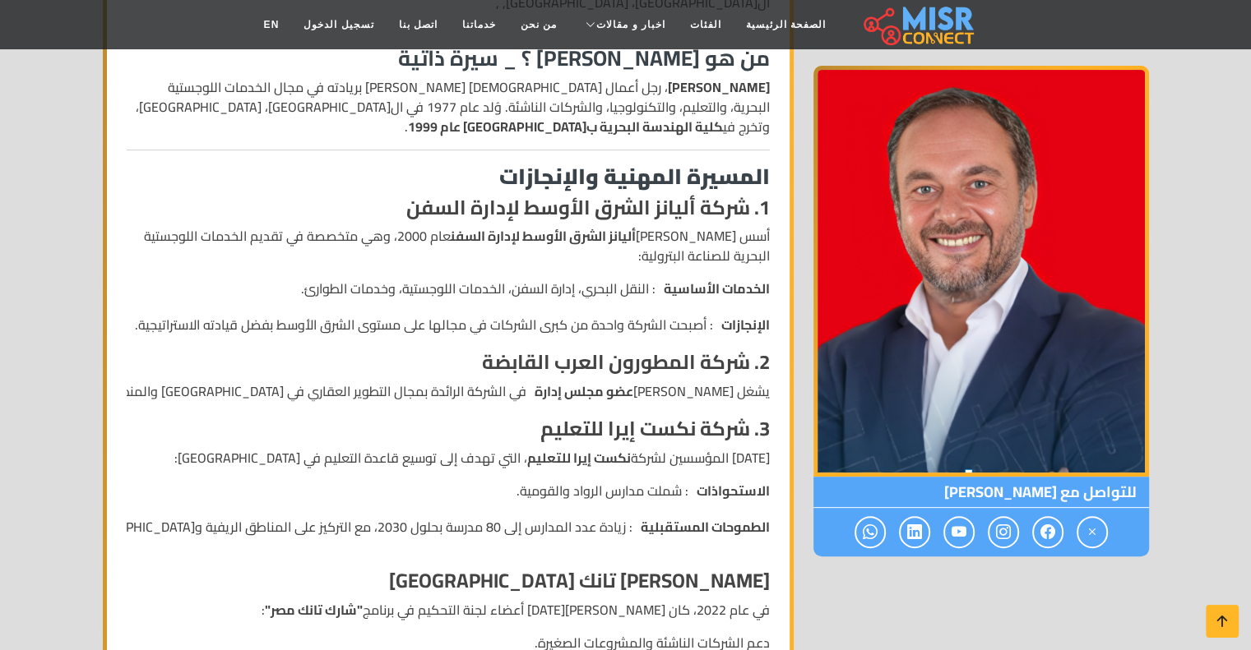
scroll to position [493, 0]
